Goal: Transaction & Acquisition: Purchase product/service

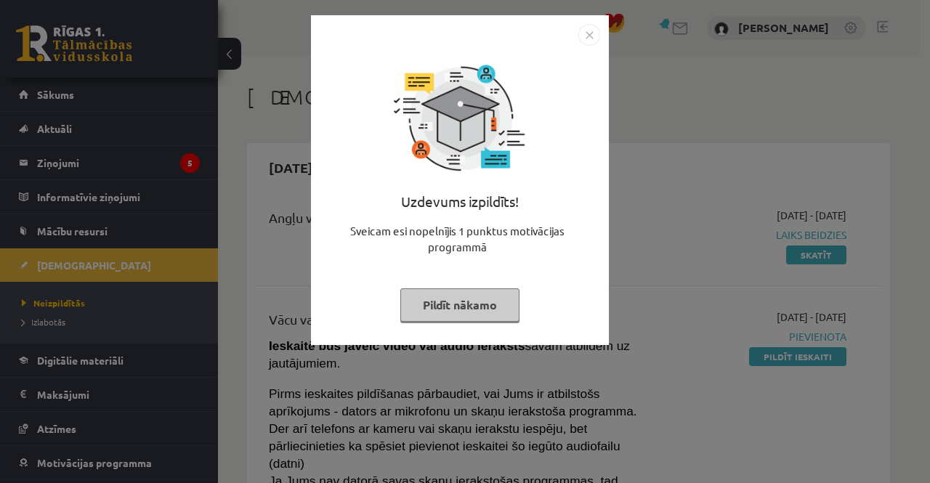
click at [506, 297] on button "Pildīt nākamo" at bounding box center [459, 304] width 119 height 33
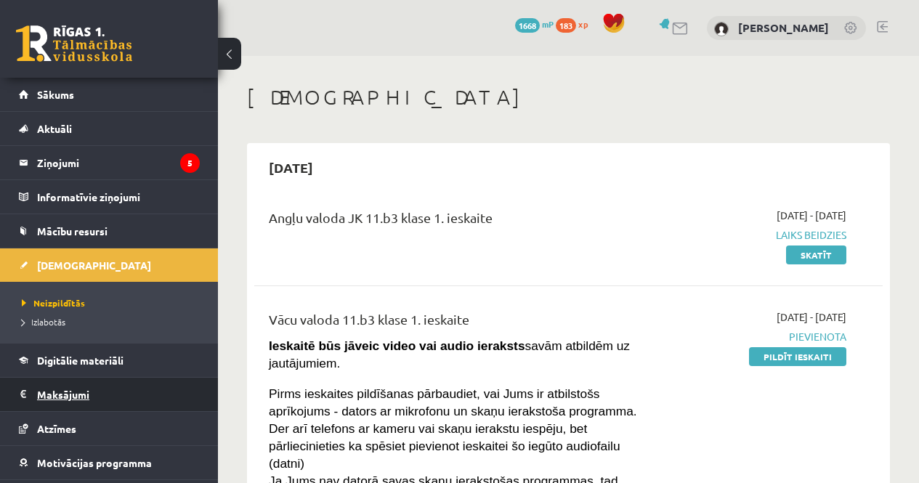
click at [89, 404] on legend "Maksājumi 0" at bounding box center [118, 394] width 163 height 33
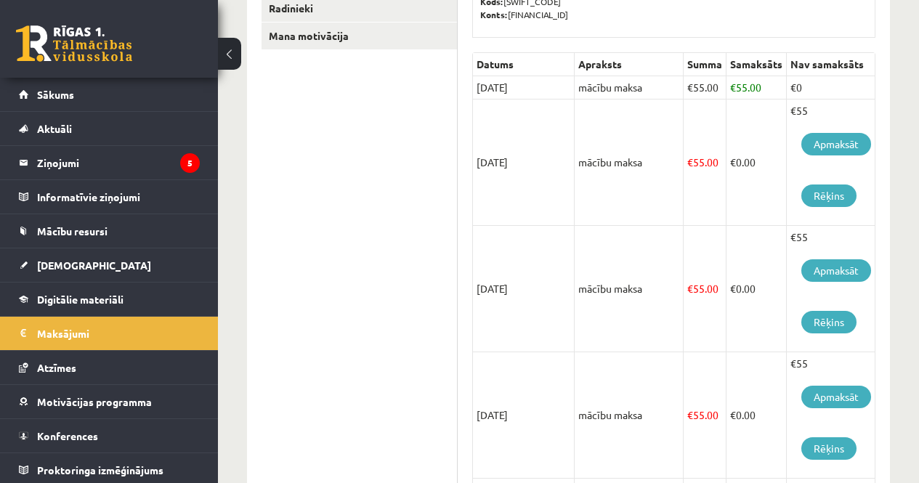
scroll to position [276, 0]
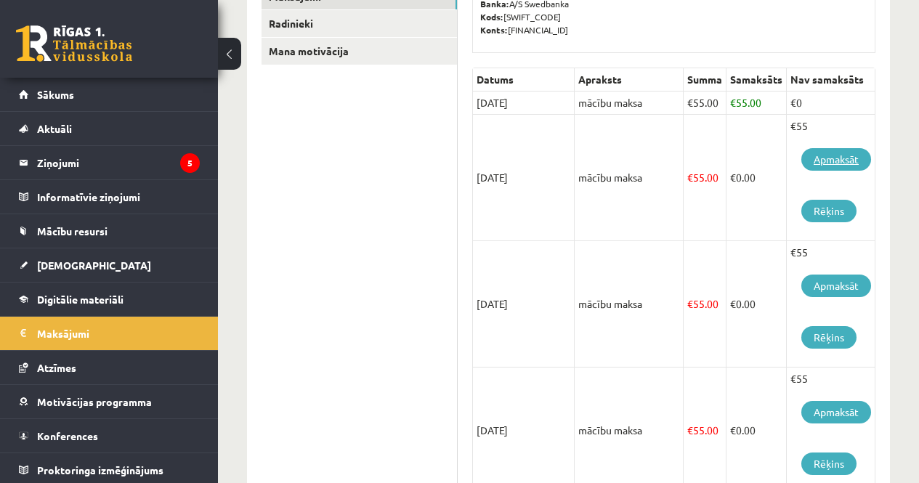
click at [830, 162] on link "Apmaksāt" at bounding box center [836, 159] width 70 height 23
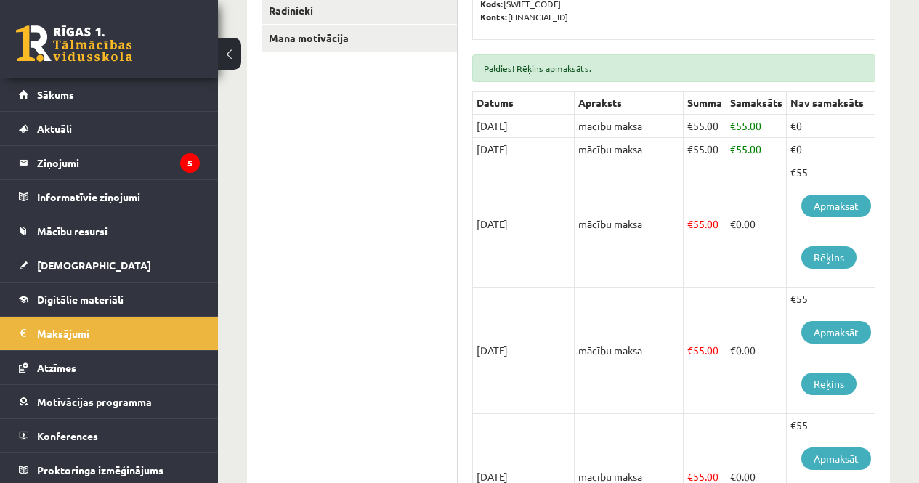
scroll to position [325, 0]
